Goal: Find specific page/section: Find specific page/section

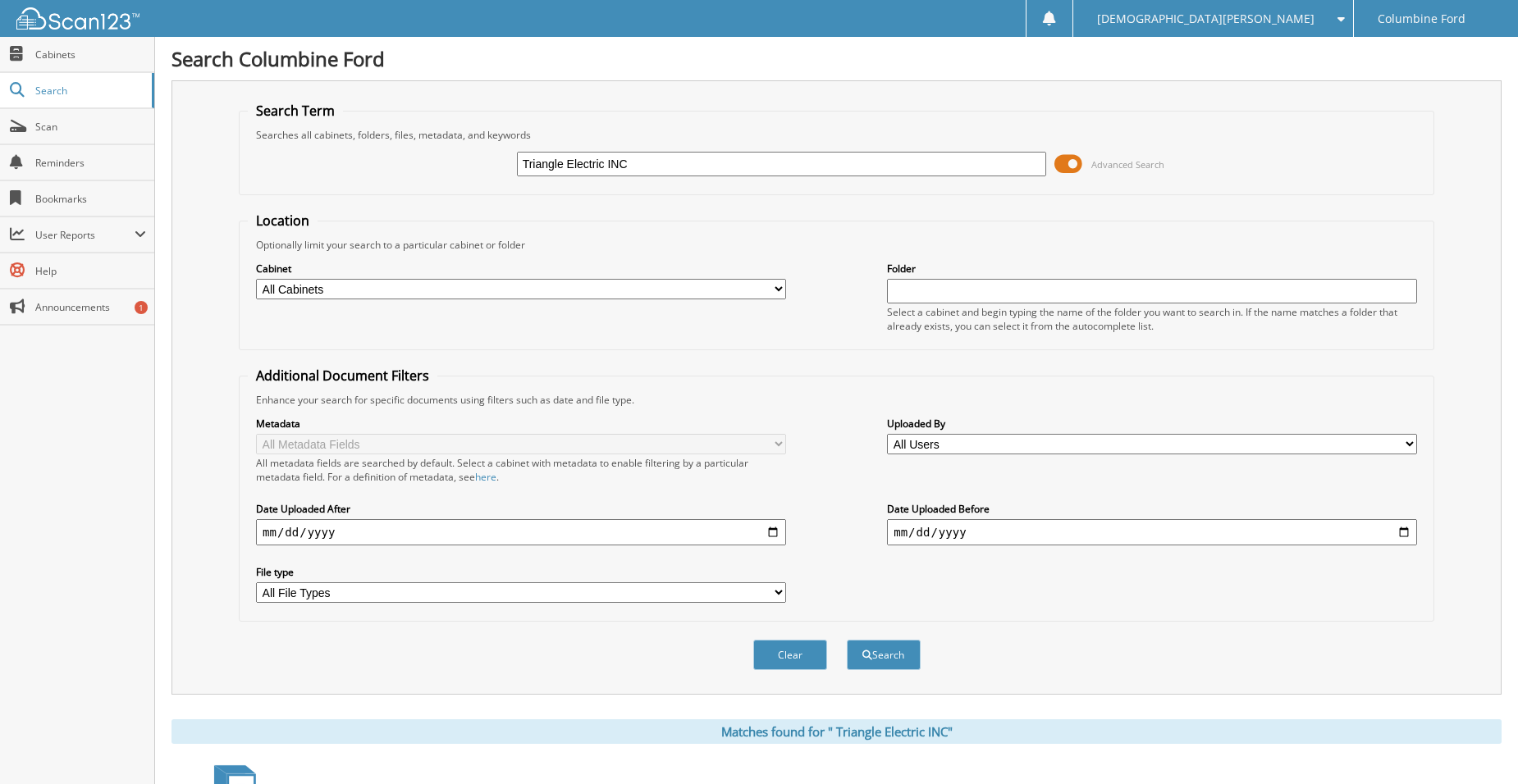
click at [604, 174] on input "Triangle Electric INC" at bounding box center [782, 164] width 530 height 25
click at [603, 171] on input "Triangle Electric INC" at bounding box center [782, 164] width 530 height 25
paste input "F25441"
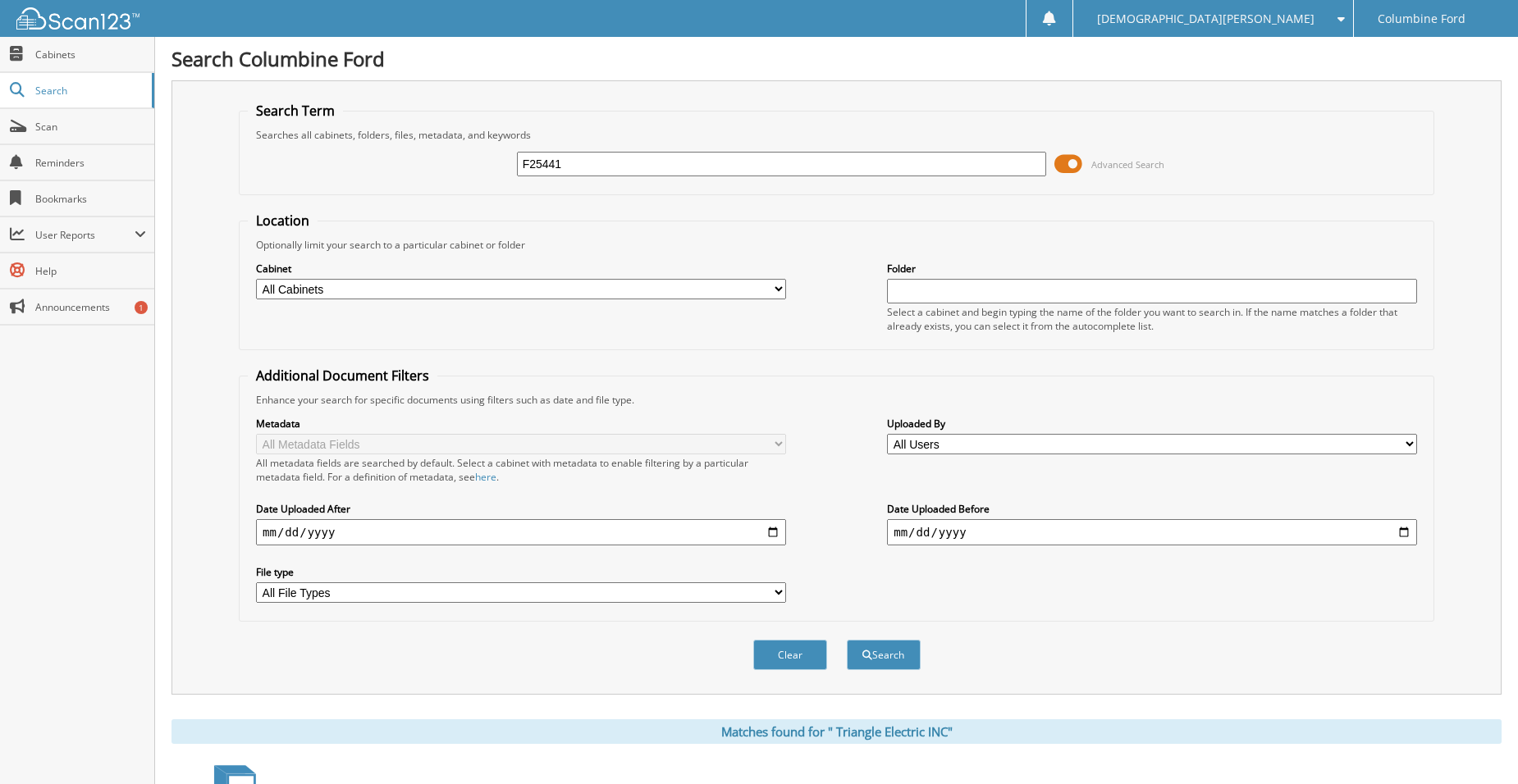
type input "F25441"
click at [847, 640] on button "Search" at bounding box center [884, 655] width 74 height 30
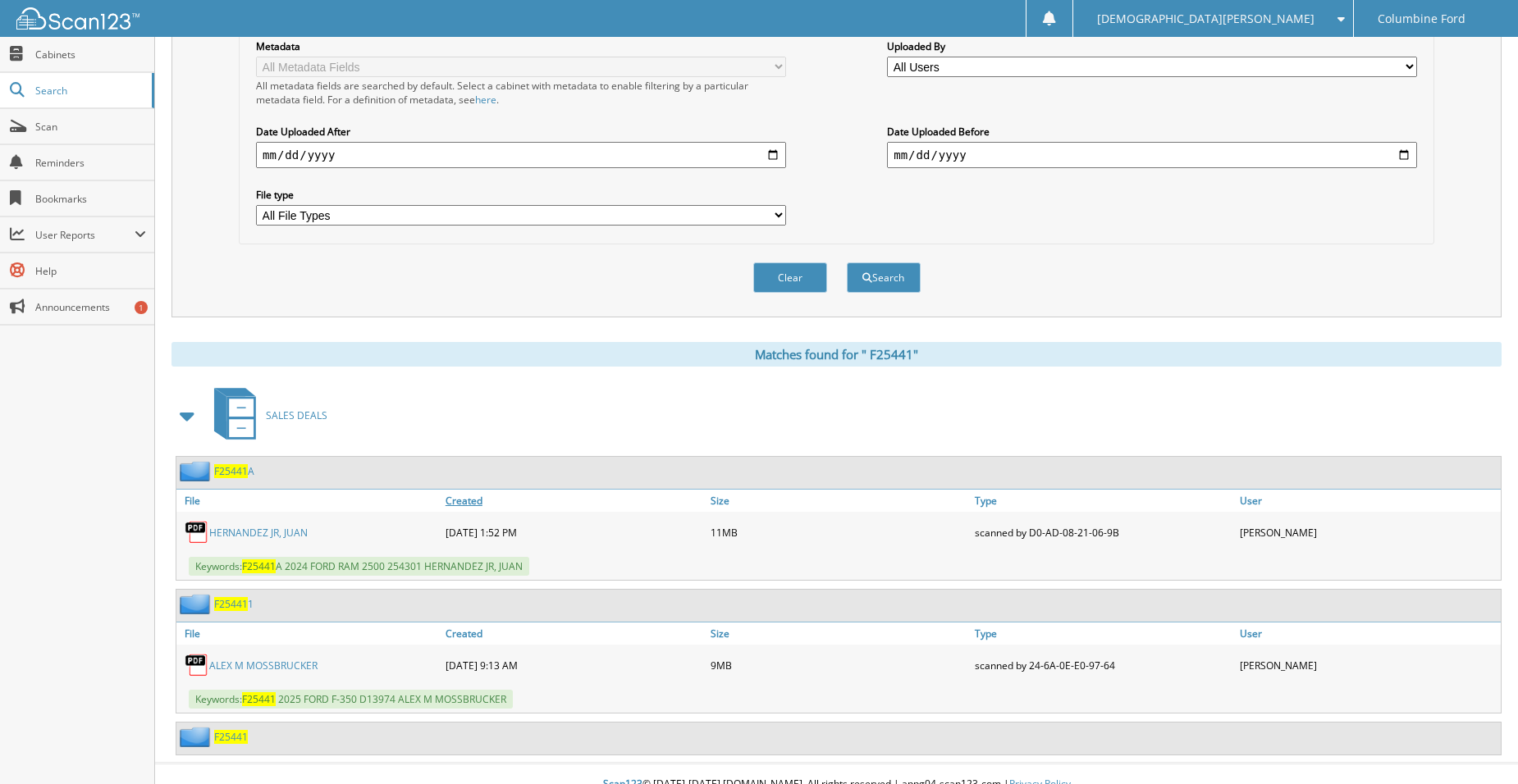
scroll to position [399, 0]
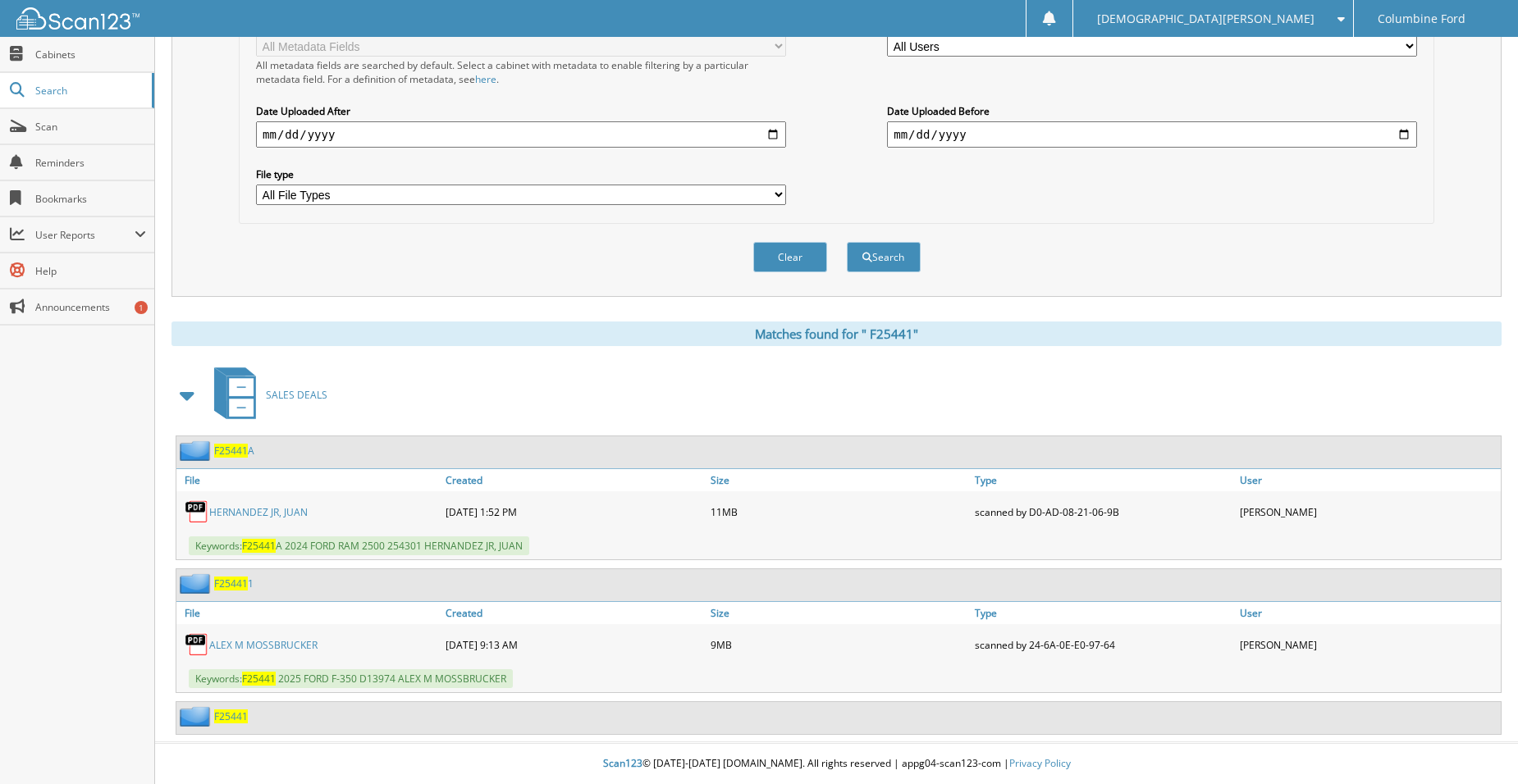
click at [273, 642] on link "A L E X M M O S S B R U C K E R" at bounding box center [263, 646] width 108 height 14
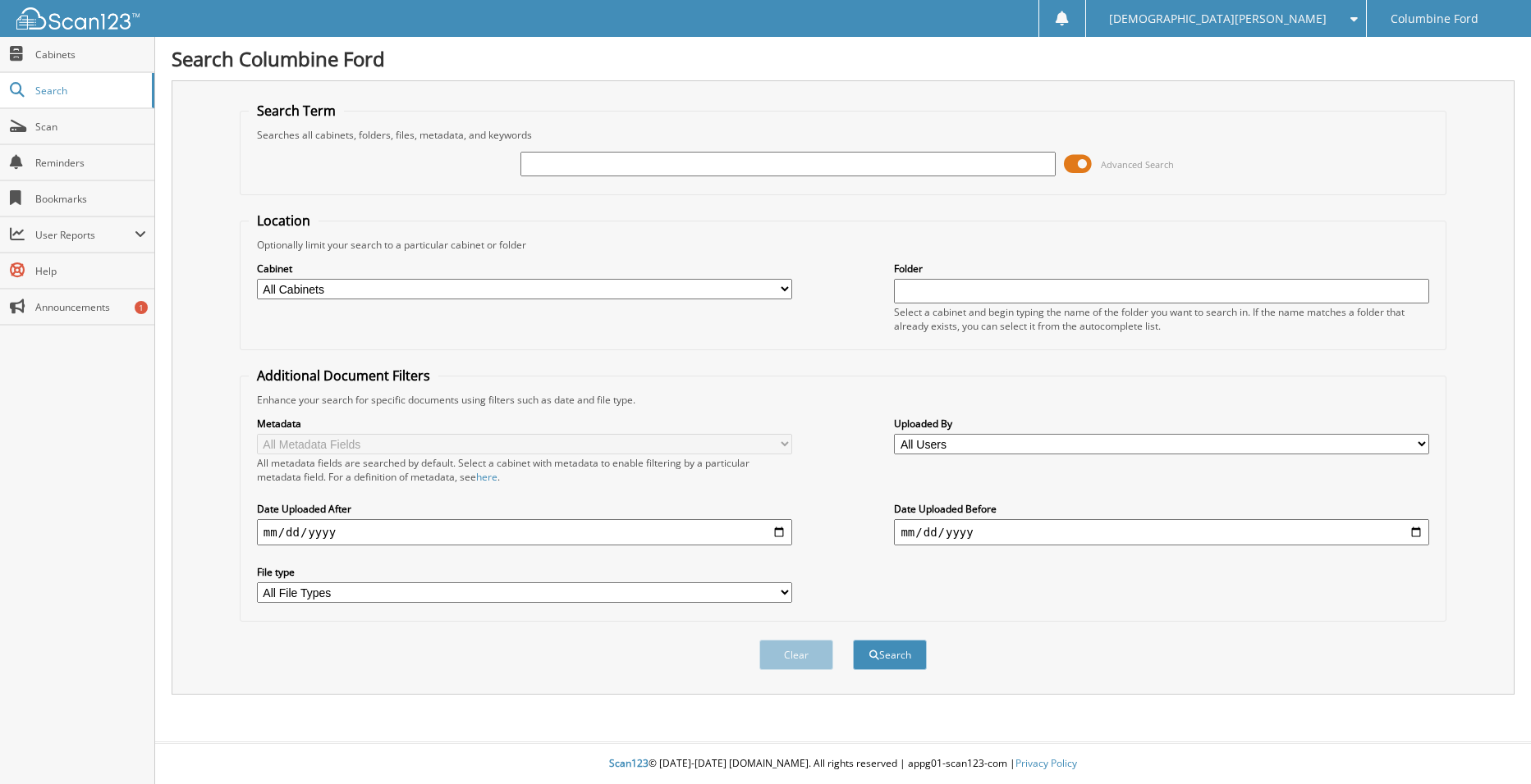
click at [562, 163] on input "text" at bounding box center [787, 164] width 535 height 25
type input "Triangle electric"
click at [853, 640] on button "Search" at bounding box center [890, 655] width 74 height 30
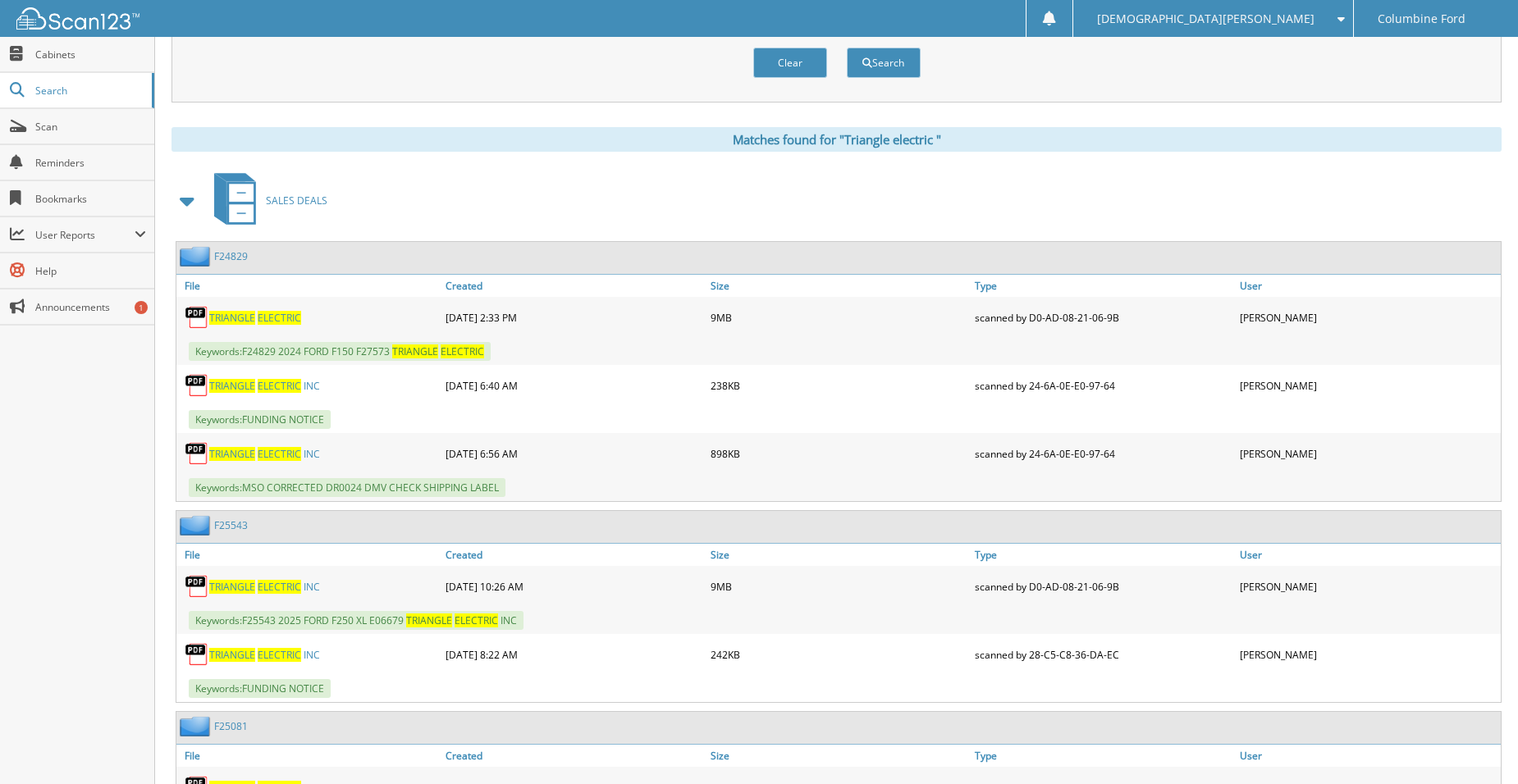
scroll to position [656, 0]
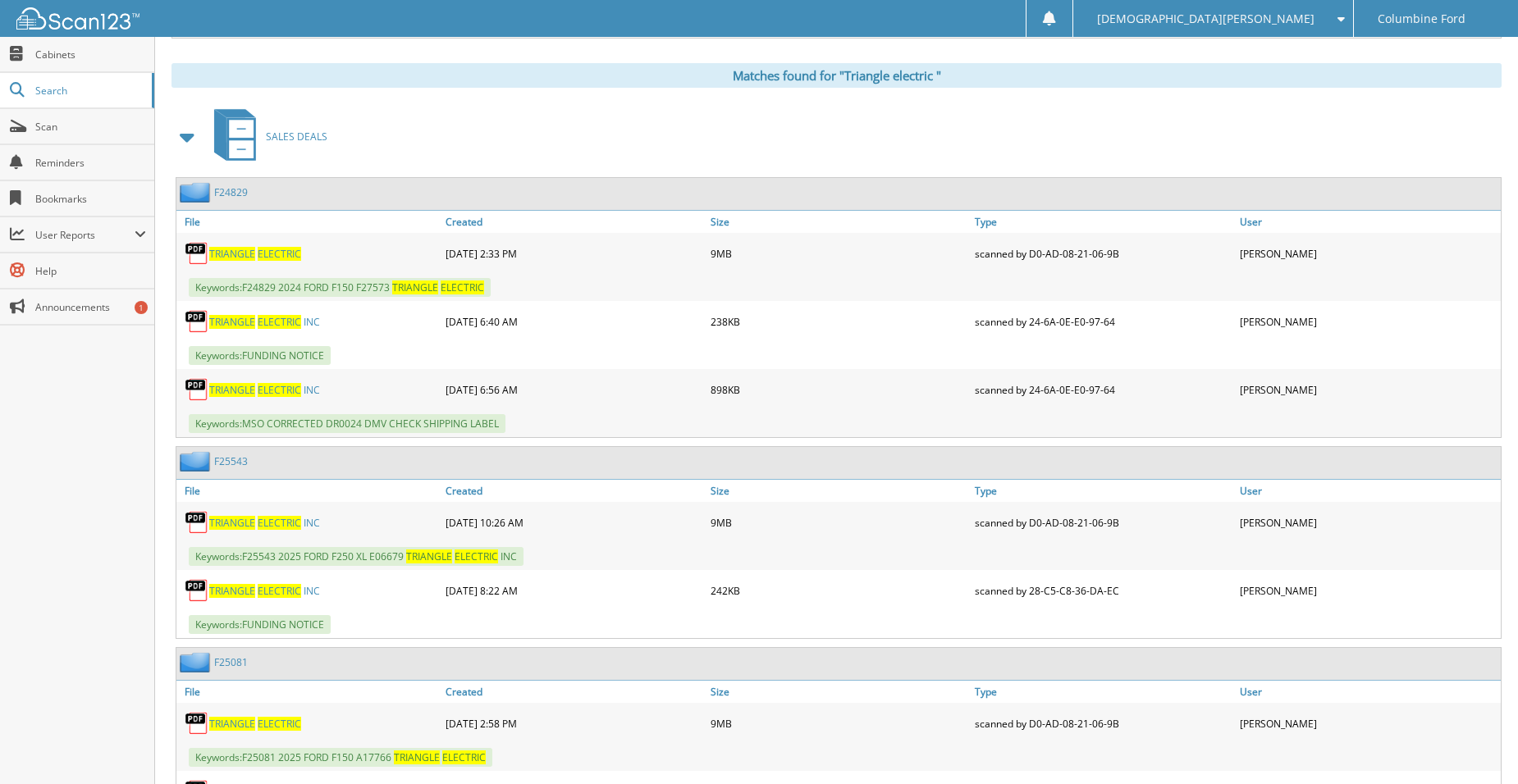
click at [285, 521] on span "E L E C T R I C" at bounding box center [278, 523] width 43 height 14
drag, startPoint x: 597, startPoint y: 124, endPoint x: 588, endPoint y: 101, distance: 24.7
click at [589, 105] on div "S A L E S D E A L S" at bounding box center [837, 137] width 1330 height 65
click at [277, 524] on span "E L E C T R I C" at bounding box center [278, 523] width 43 height 14
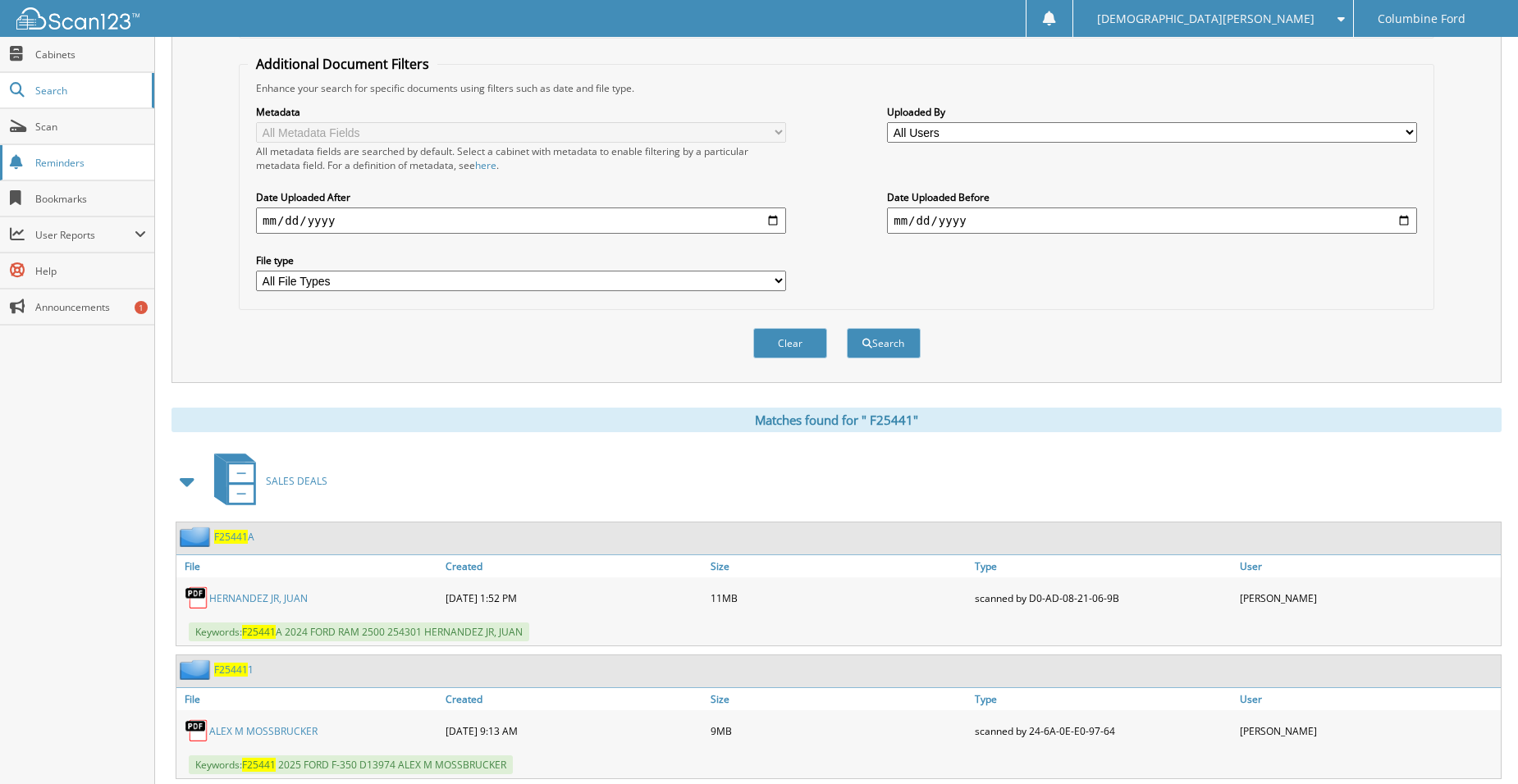
scroll to position [70, 0]
